Goal: Task Accomplishment & Management: Manage account settings

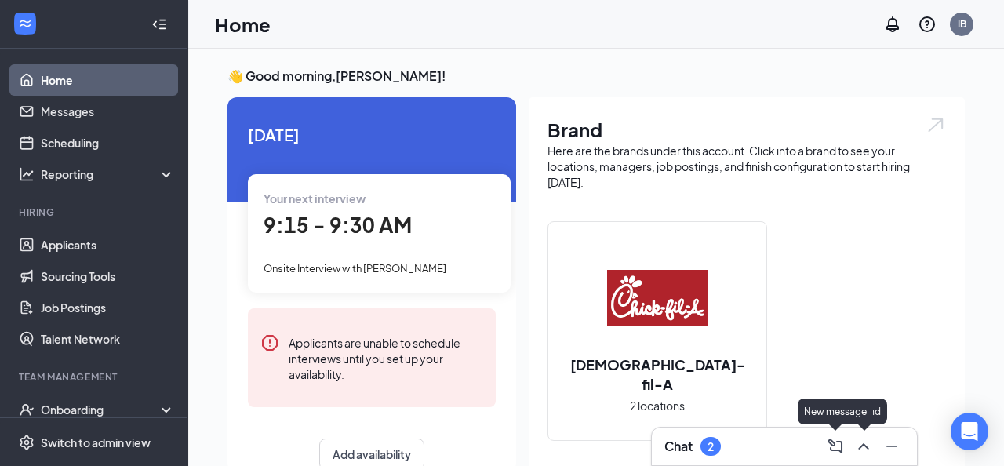
click at [866, 445] on icon "ChevronUp" at bounding box center [863, 446] width 19 height 19
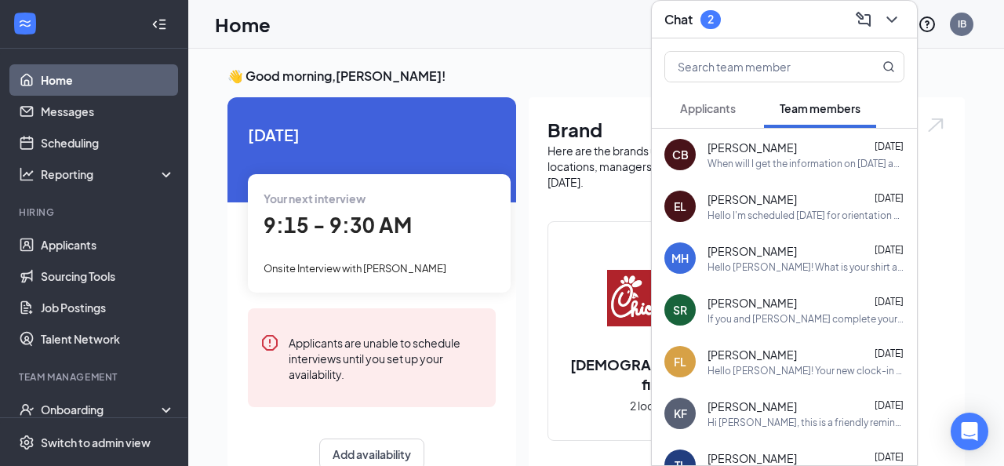
click at [738, 115] on button "Applicants" at bounding box center [707, 108] width 87 height 39
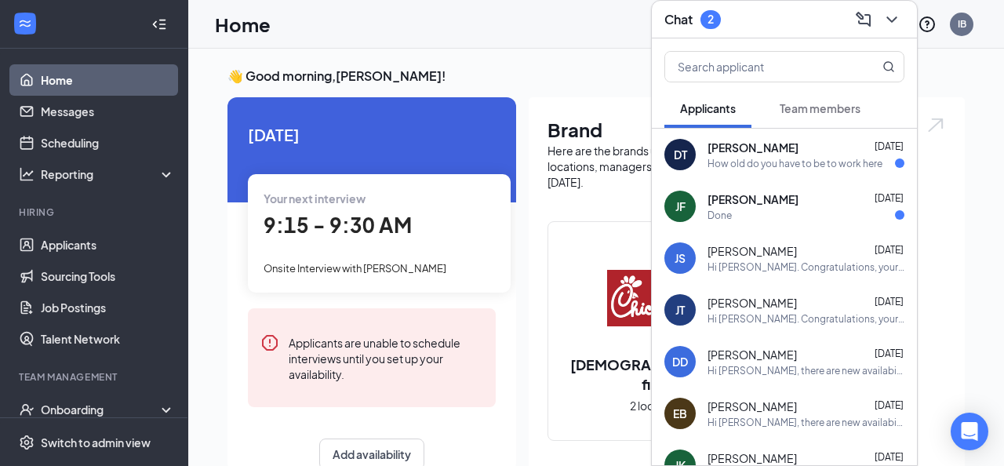
click at [746, 140] on span "[PERSON_NAME]" at bounding box center [753, 148] width 91 height 16
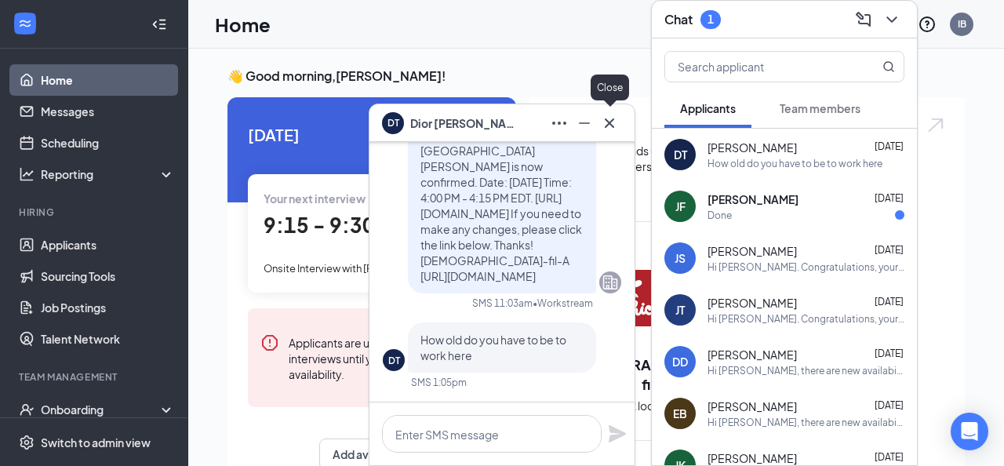
click at [610, 121] on icon "Cross" at bounding box center [609, 123] width 19 height 19
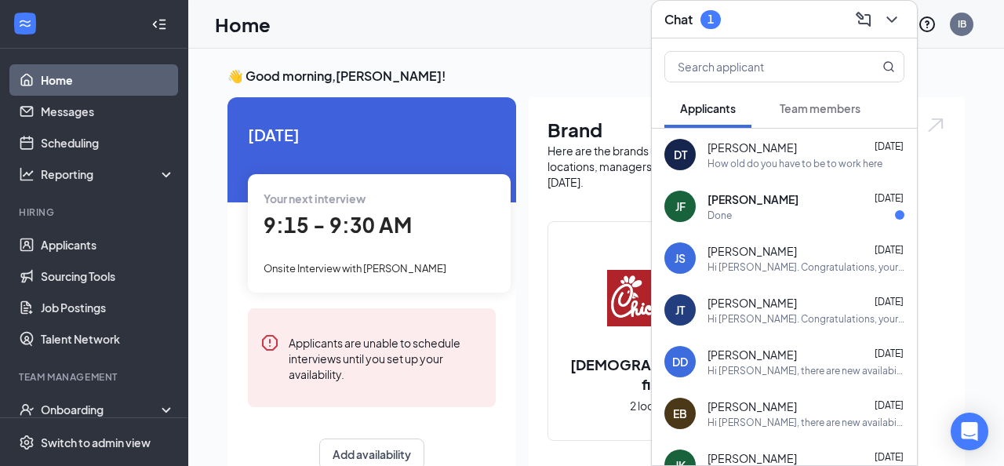
click at [734, 202] on span "[PERSON_NAME]" at bounding box center [753, 199] width 91 height 16
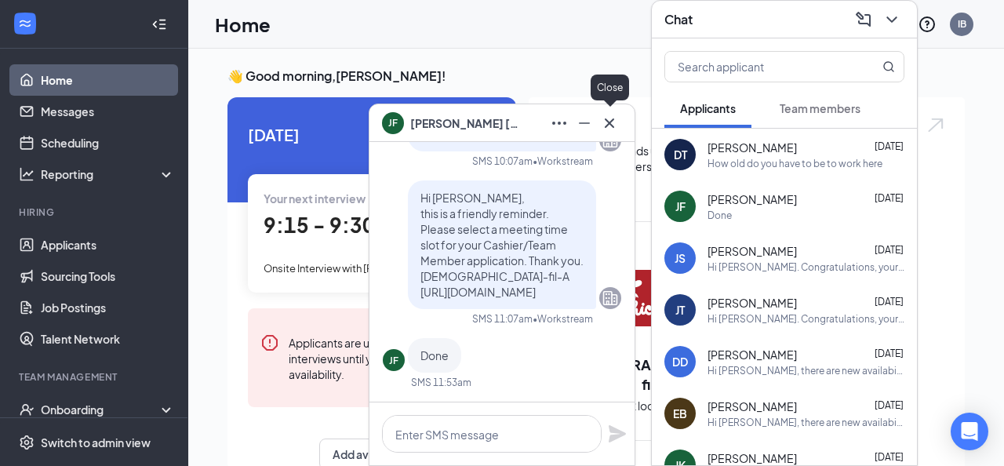
click at [617, 125] on icon "Cross" at bounding box center [609, 123] width 19 height 19
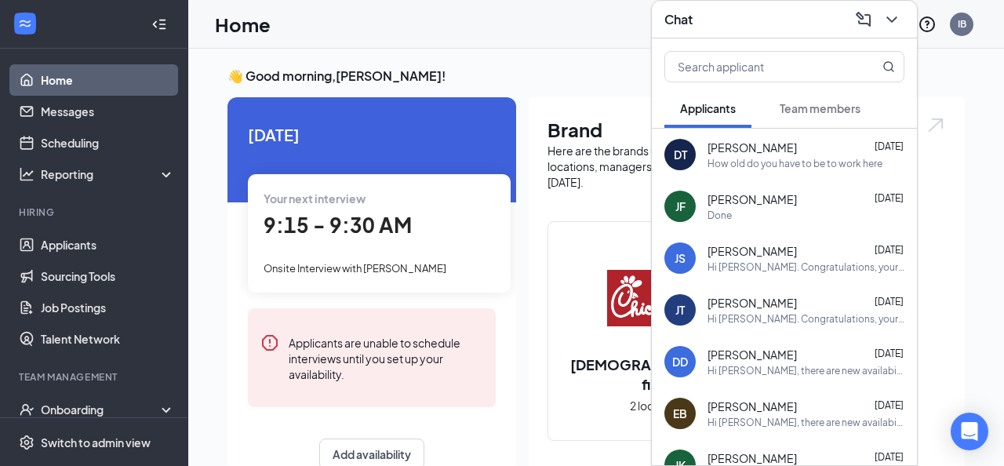
click at [715, 173] on div "DT [PERSON_NAME] [DATE] How old do you have to be to work here" at bounding box center [784, 155] width 265 height 52
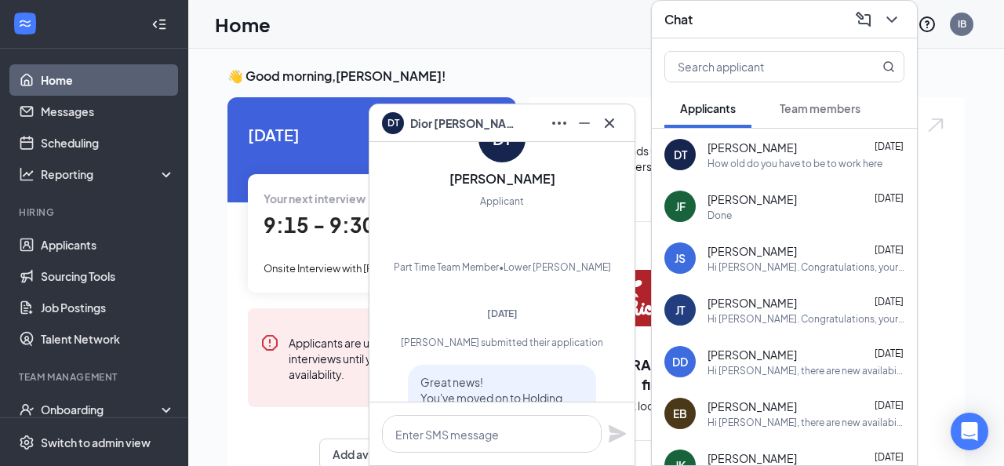
scroll to position [-781, 0]
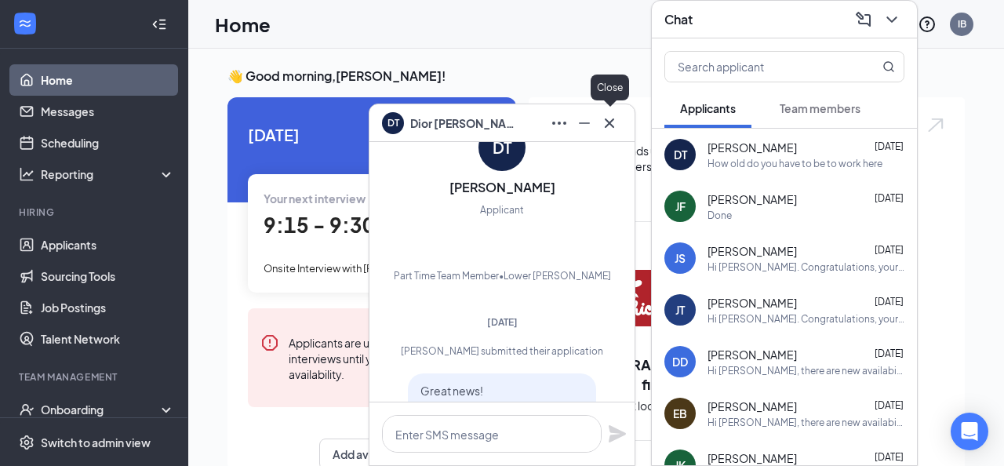
click at [609, 122] on icon "Cross" at bounding box center [609, 122] width 9 height 9
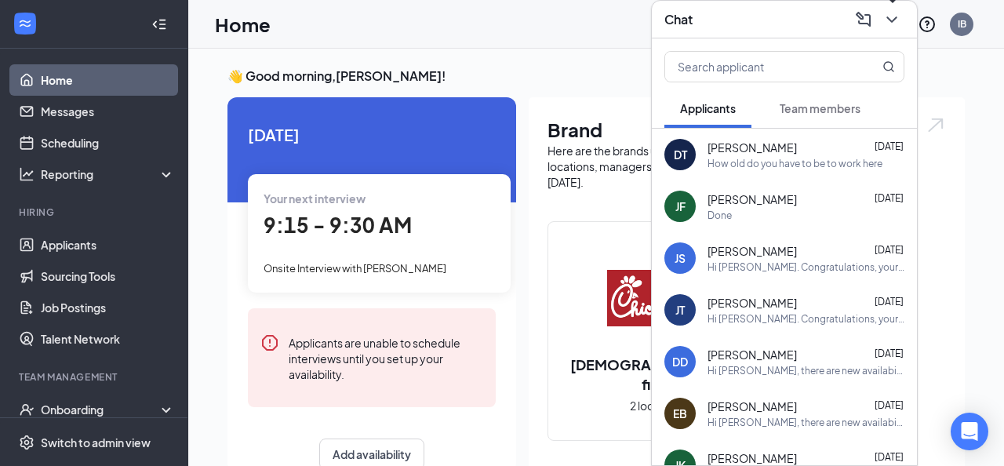
click at [884, 27] on icon "ChevronDown" at bounding box center [892, 19] width 19 height 19
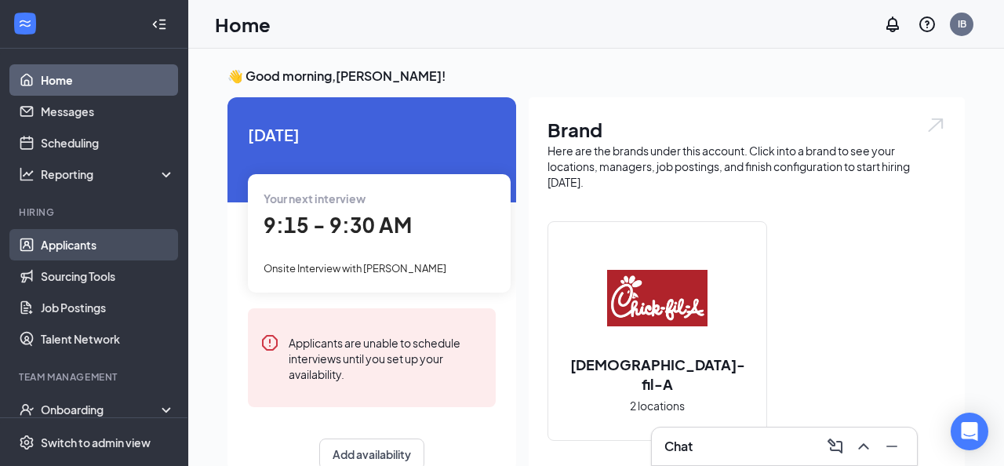
click at [87, 250] on link "Applicants" at bounding box center [108, 244] width 134 height 31
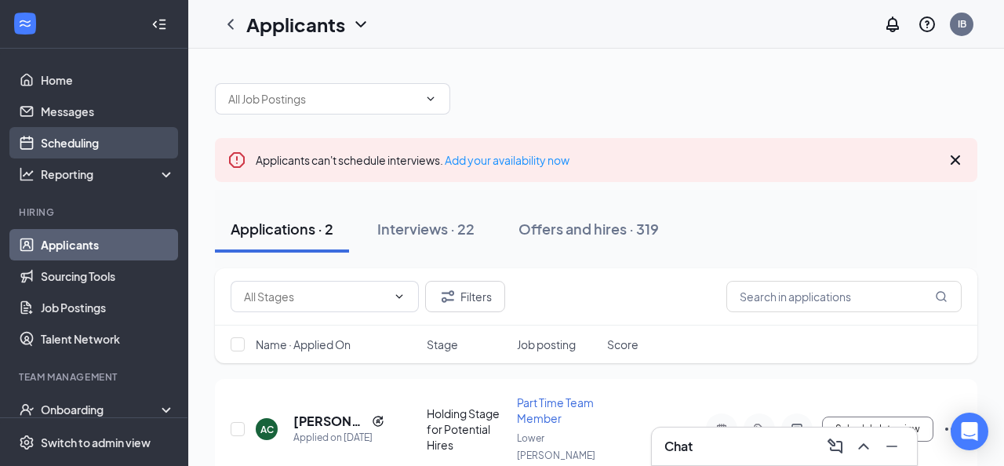
click at [89, 137] on link "Scheduling" at bounding box center [108, 142] width 134 height 31
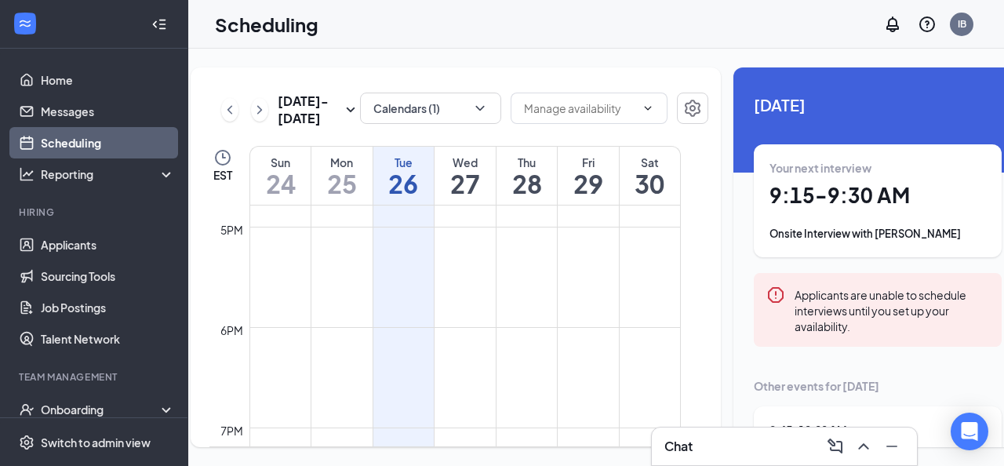
scroll to position [1689, 0]
click at [125, 242] on link "Applicants" at bounding box center [108, 244] width 134 height 31
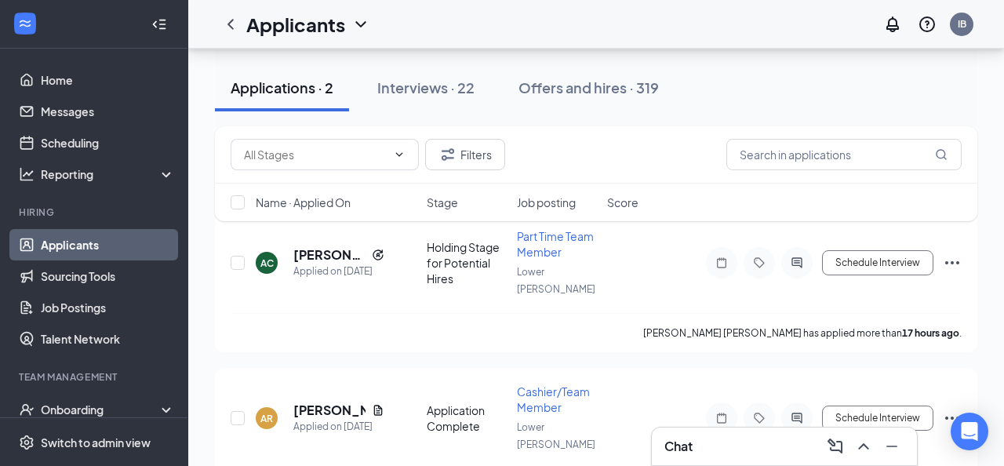
scroll to position [163, 0]
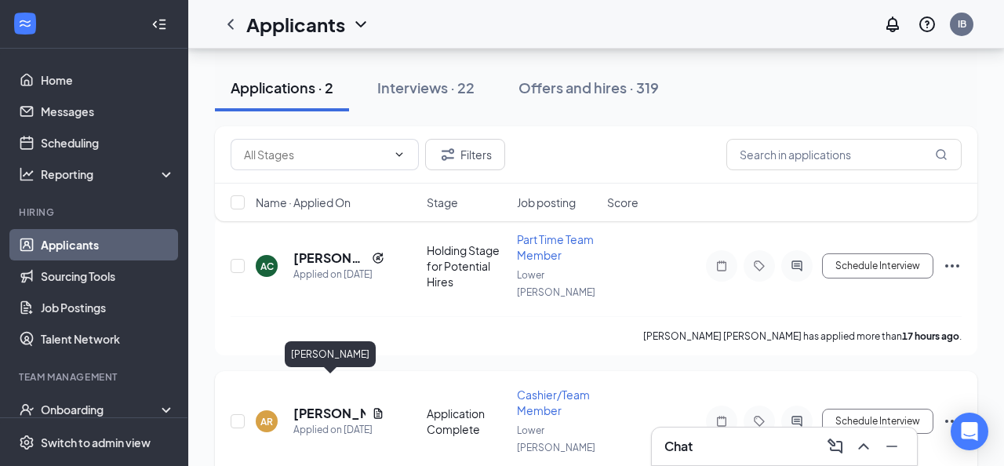
click at [310, 405] on h5 "[PERSON_NAME]" at bounding box center [329, 413] width 72 height 17
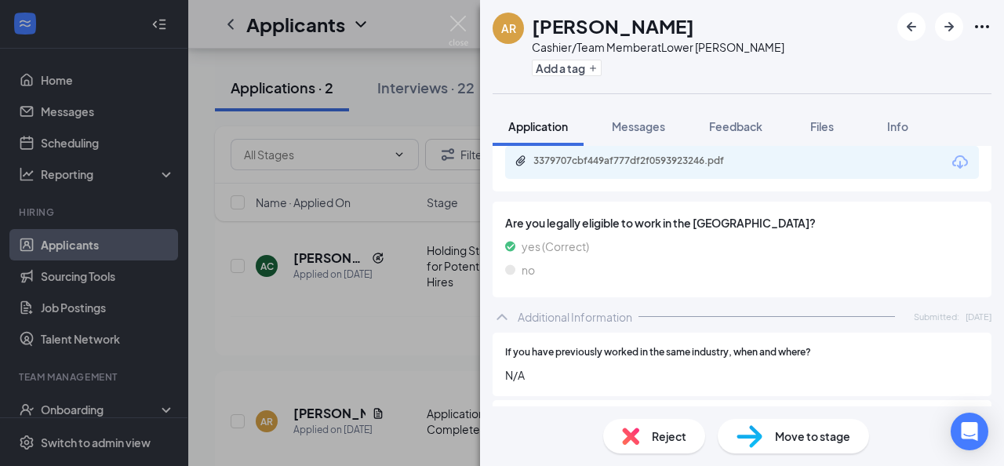
scroll to position [480, 0]
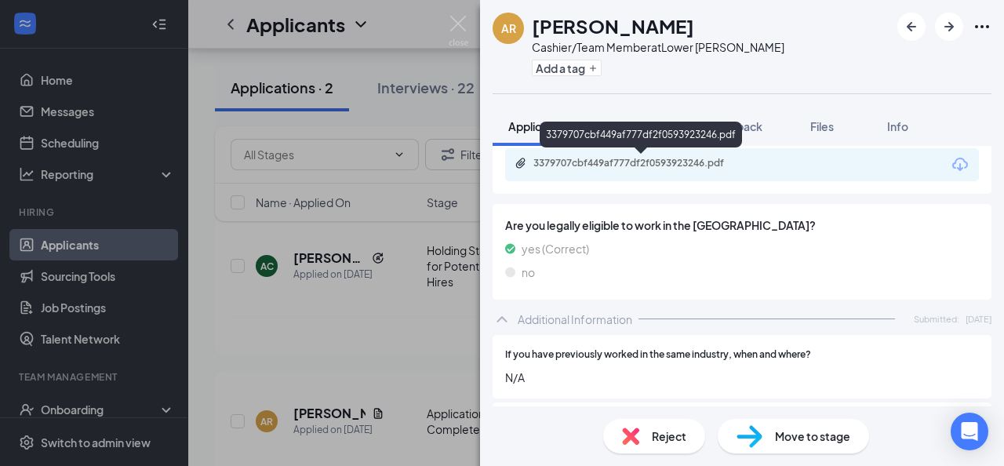
click at [566, 169] on div "3379707cbf449af777df2f0593923246.pdf" at bounding box center [643, 163] width 220 height 13
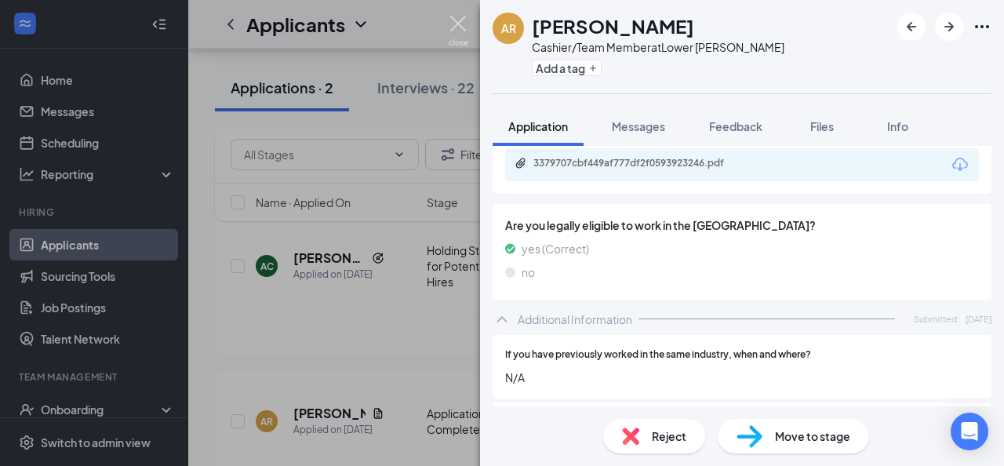
click at [460, 21] on img at bounding box center [459, 31] width 20 height 31
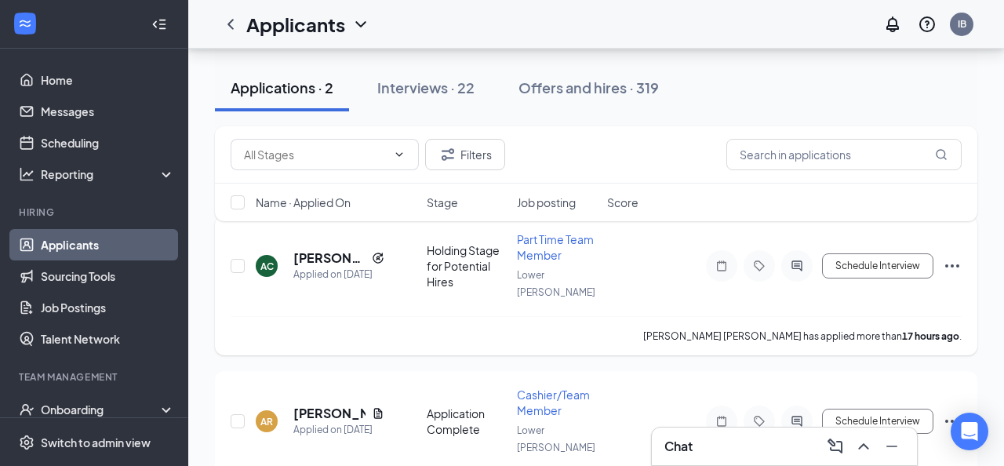
click at [333, 249] on h5 "[PERSON_NAME] [PERSON_NAME]" at bounding box center [329, 257] width 72 height 17
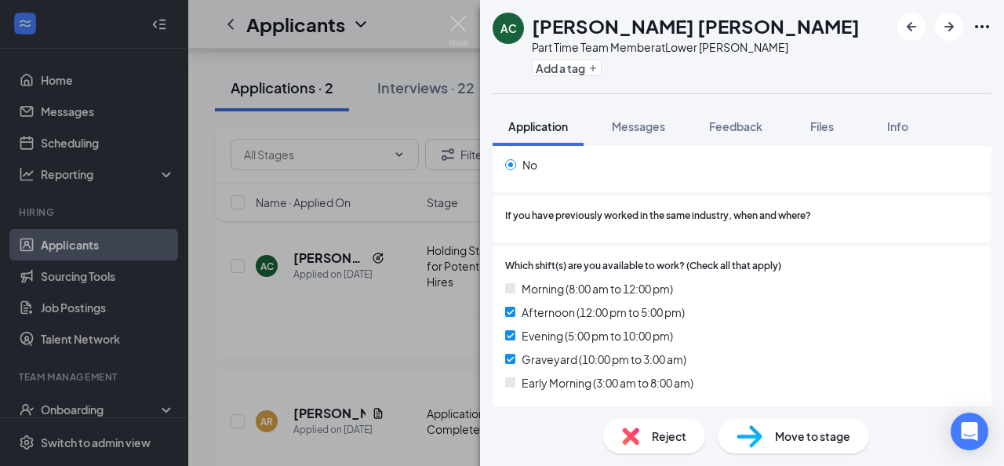
scroll to position [682, 0]
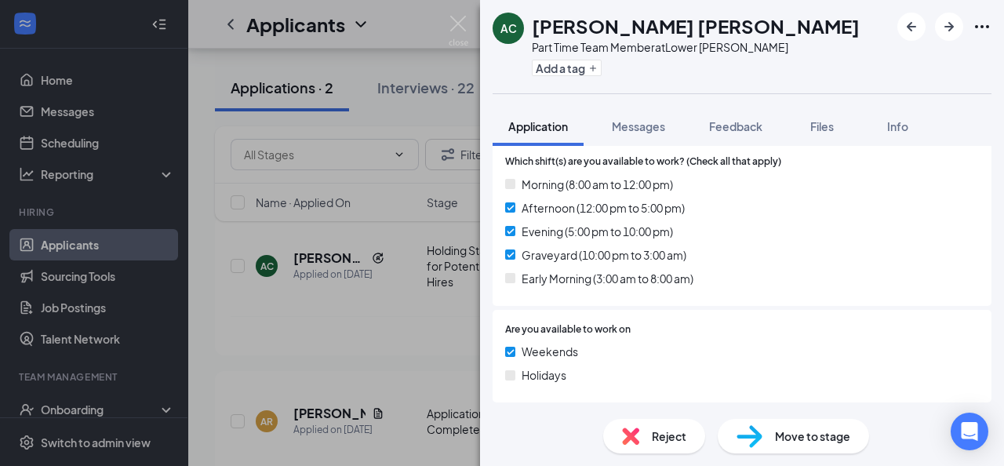
click at [472, 20] on div "[PERSON_NAME] [PERSON_NAME] Part Time Team Member at [GEOGRAPHIC_DATA][PERSON_N…" at bounding box center [502, 233] width 1004 height 466
click at [462, 20] on div "Applicants IB" at bounding box center [596, 24] width 816 height 49
